Goal: Navigation & Orientation: Find specific page/section

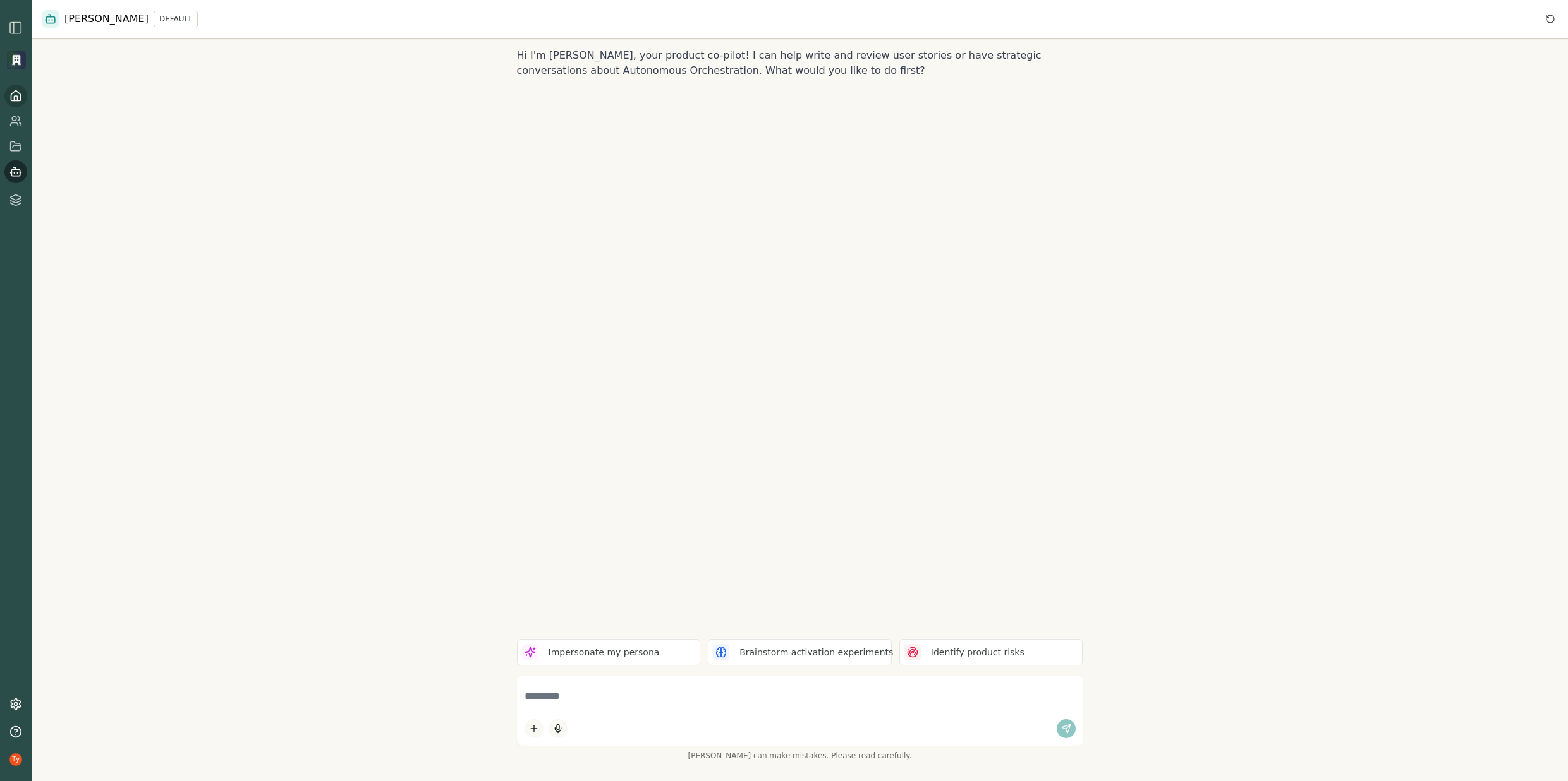
click at [24, 93] on link at bounding box center [16, 95] width 23 height 23
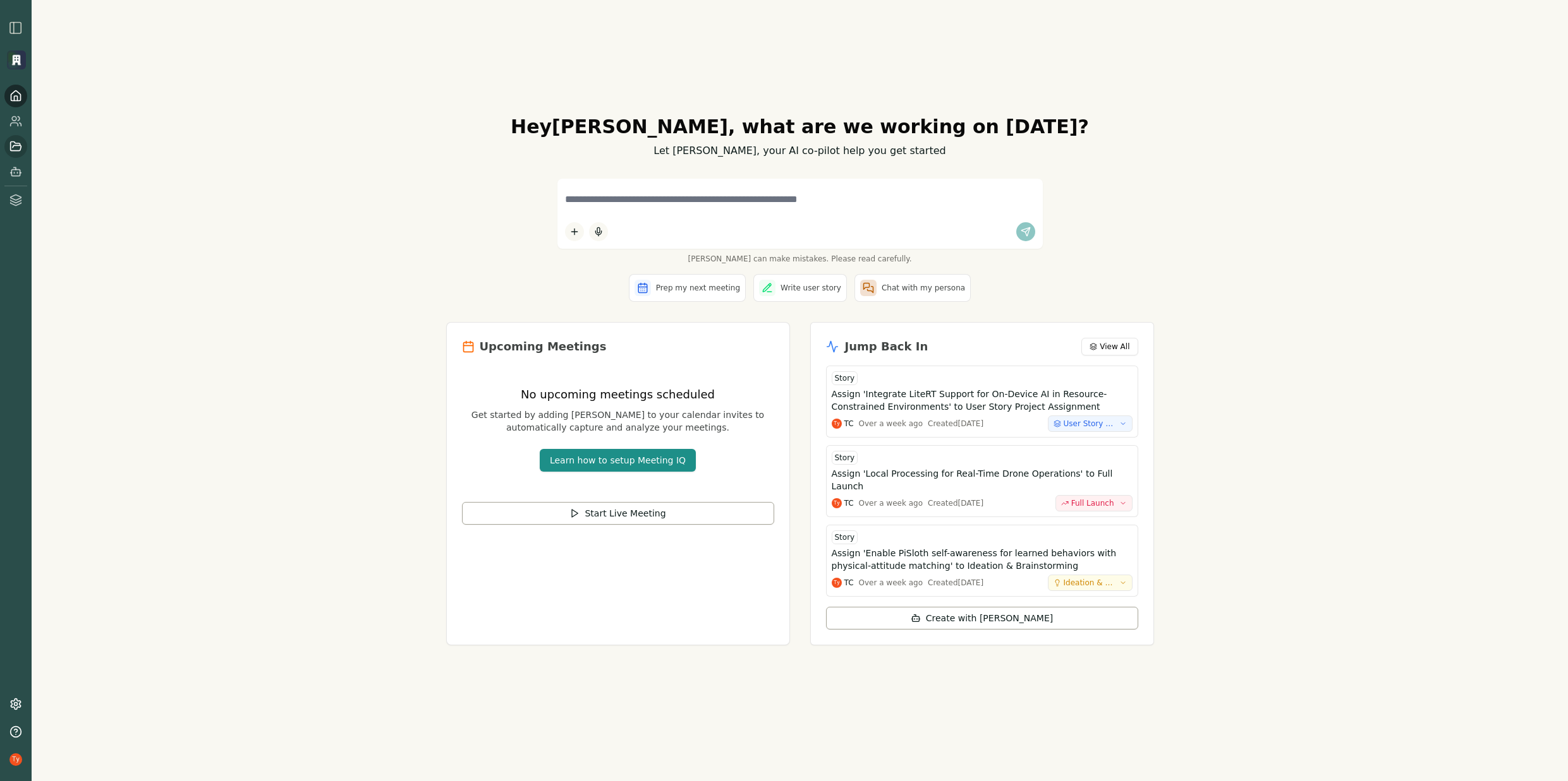
click at [11, 150] on icon at bounding box center [17, 146] width 11 height 9
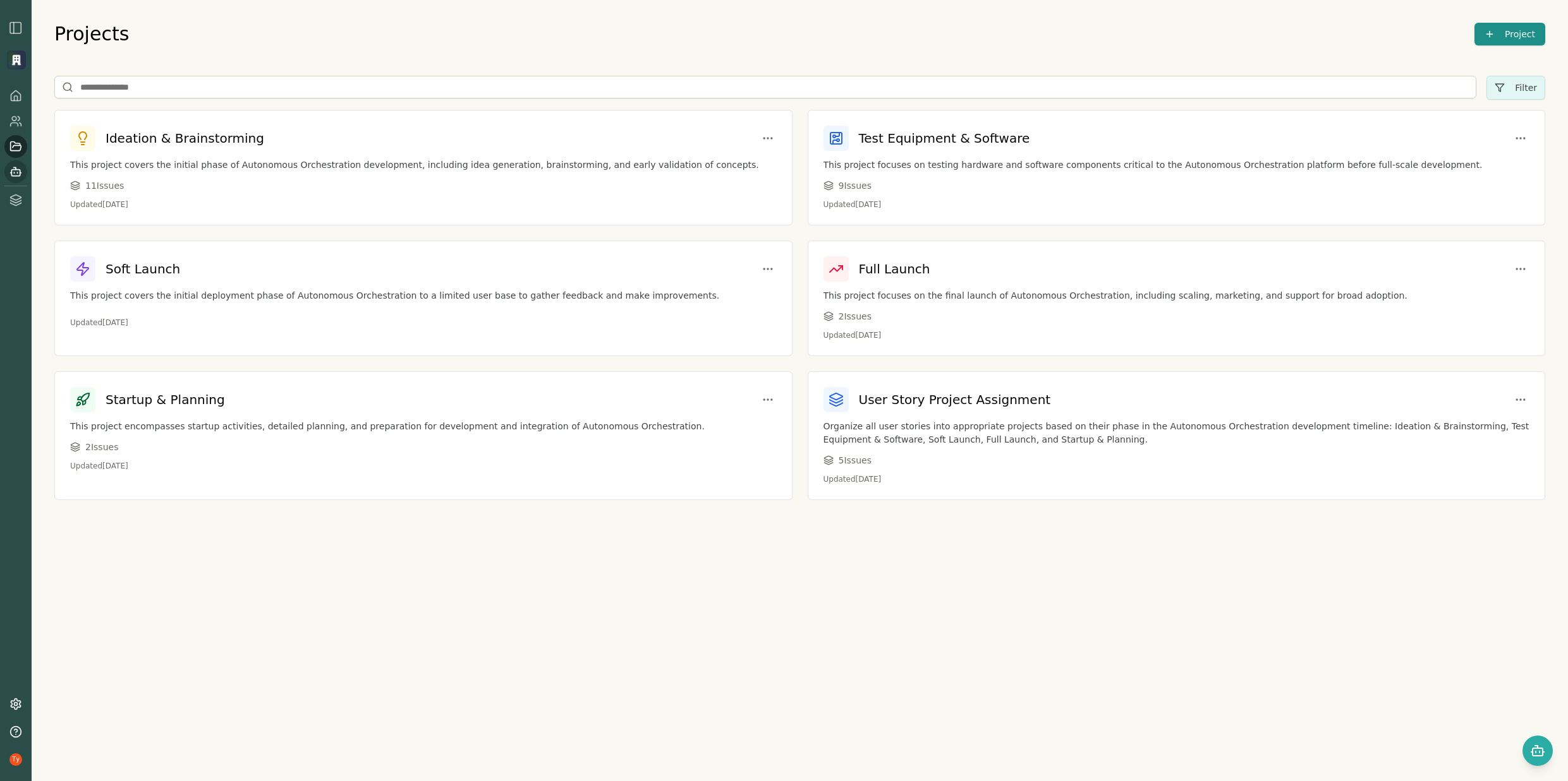
click at [18, 172] on icon at bounding box center [18, 172] width 0 height 1
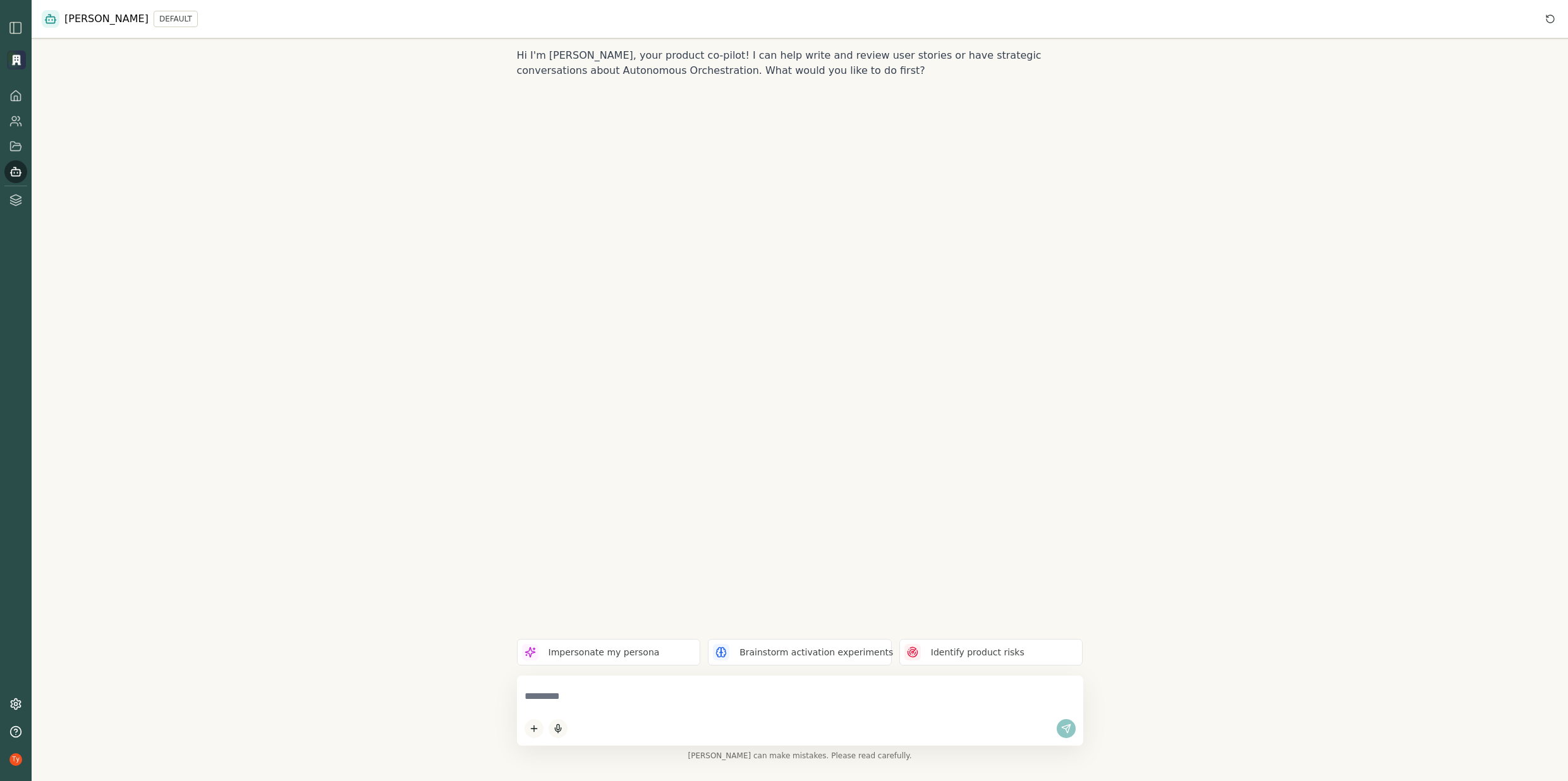
click at [622, 704] on textarea at bounding box center [800, 697] width 551 height 27
type textarea "**********"
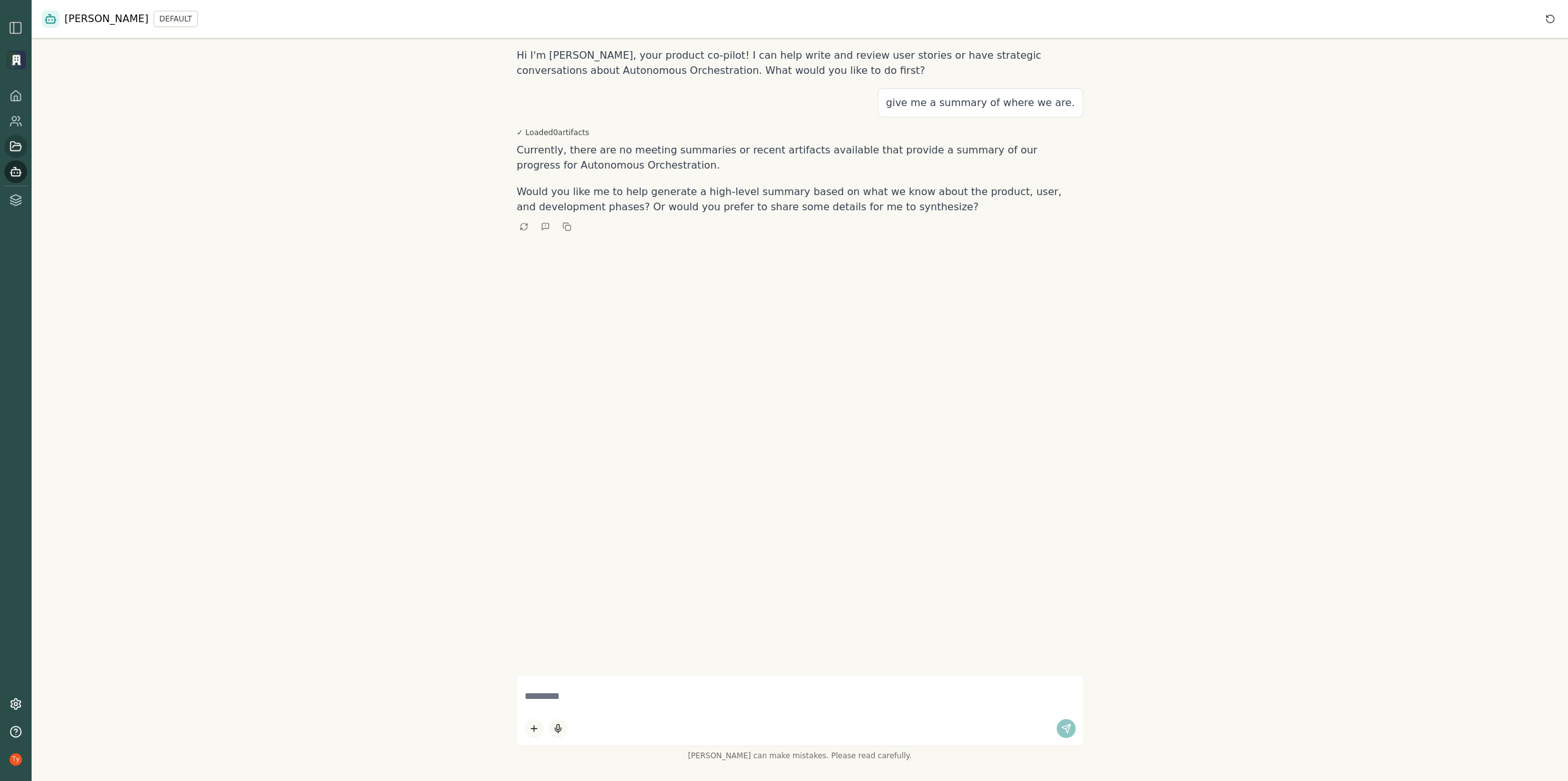
click at [19, 143] on icon at bounding box center [16, 146] width 13 height 13
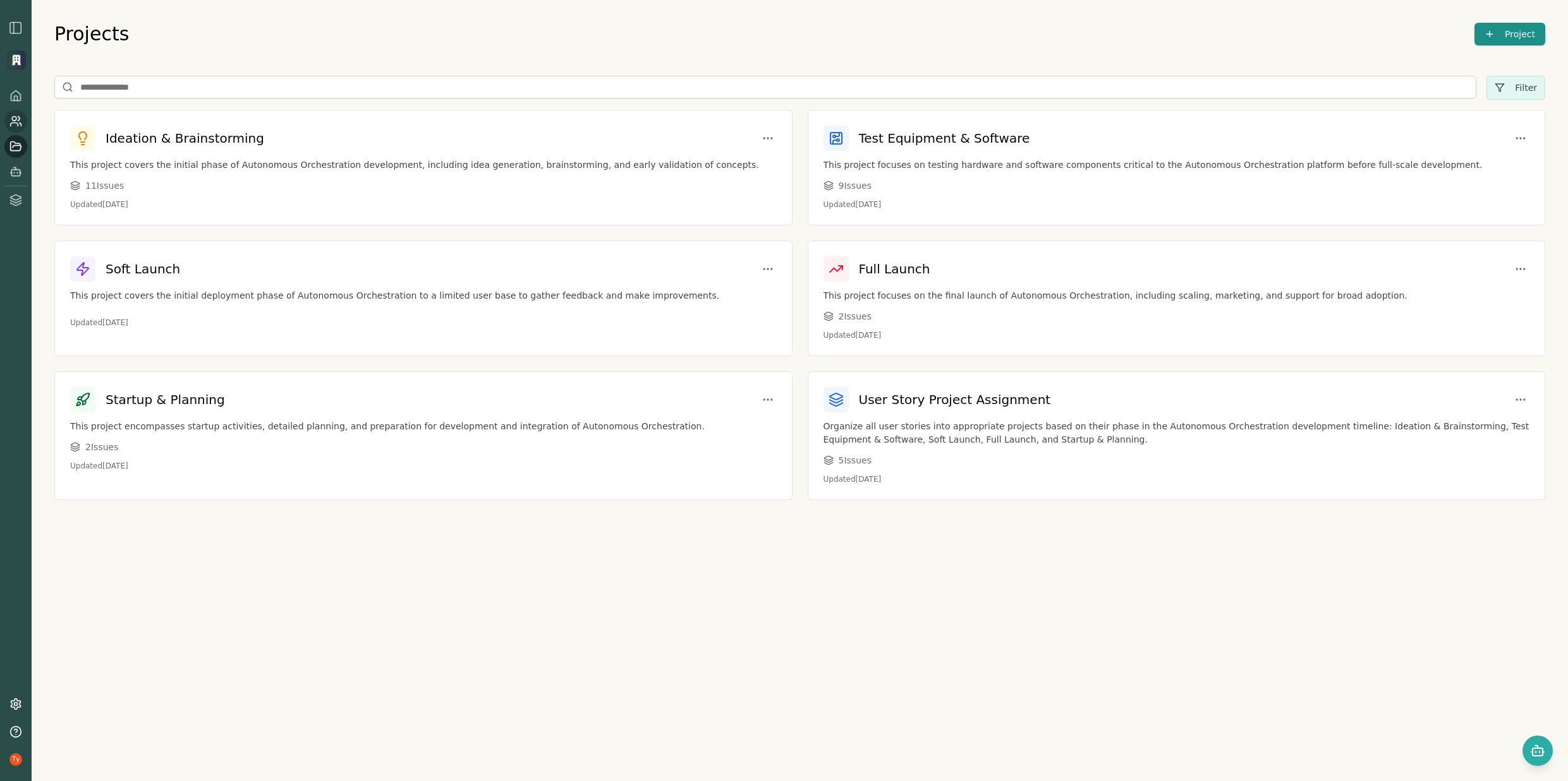
click at [17, 120] on icon at bounding box center [16, 121] width 13 height 13
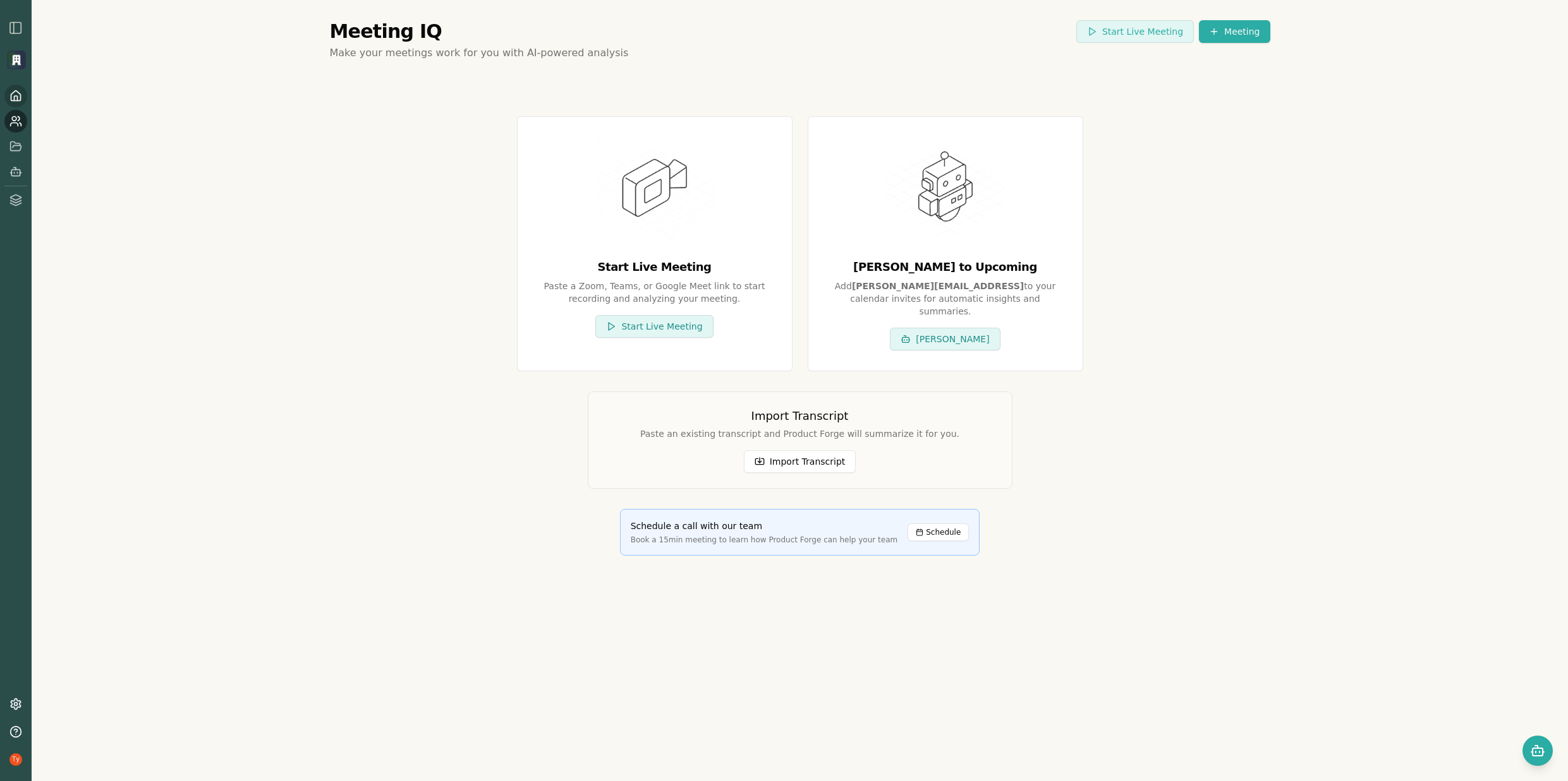
click at [13, 94] on icon at bounding box center [16, 96] width 13 height 13
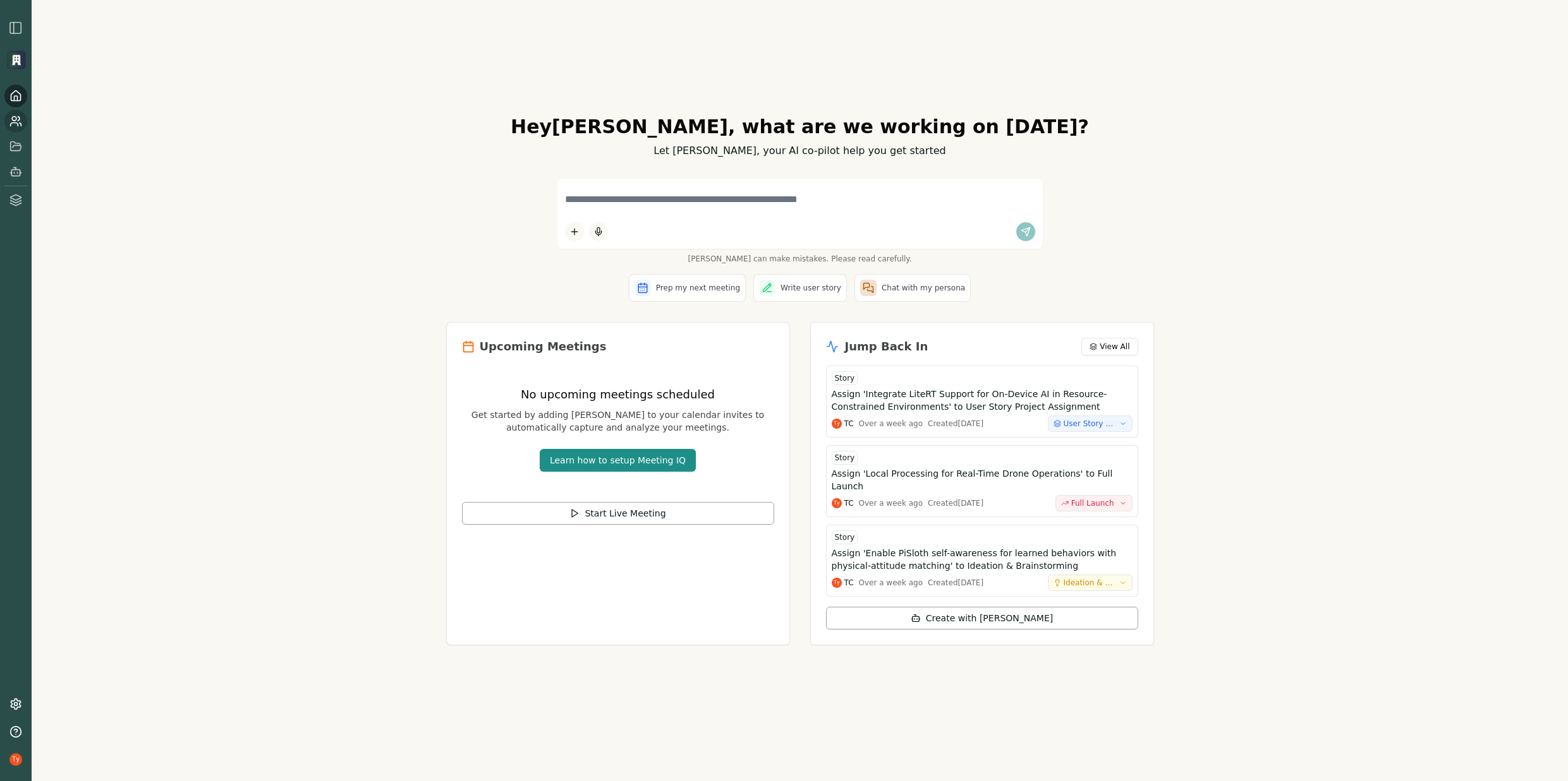
click at [7, 124] on link at bounding box center [16, 121] width 23 height 23
